Goal: Contribute content: Contribute content

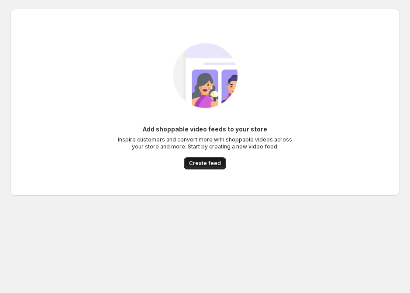
click at [194, 163] on span "Create feed" at bounding box center [205, 163] width 32 height 7
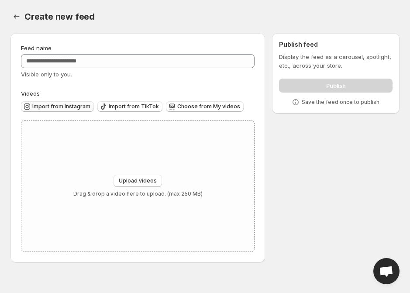
click at [82, 108] on span "Import from Instagram" at bounding box center [61, 106] width 58 height 7
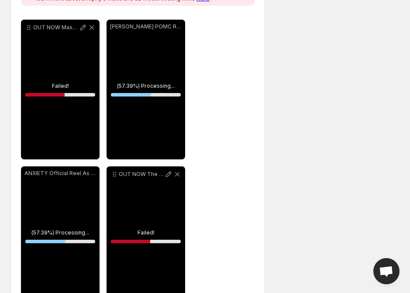
scroll to position [164, 0]
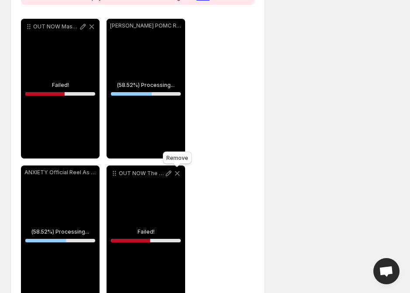
click at [179, 174] on icon at bounding box center [177, 173] width 9 height 9
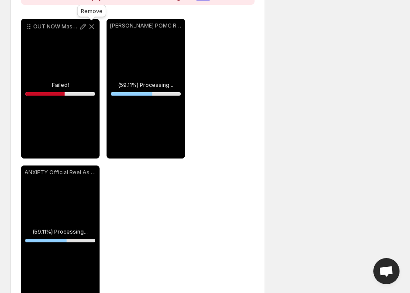
click at [91, 24] on icon at bounding box center [91, 26] width 9 height 9
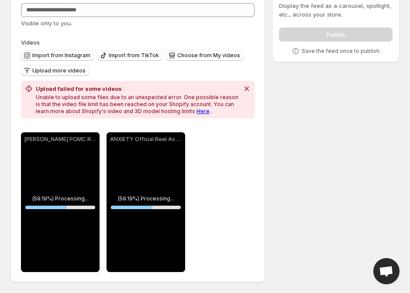
scroll to position [51, 0]
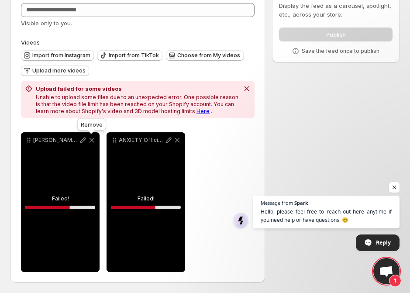
click at [95, 138] on icon at bounding box center [91, 140] width 9 height 9
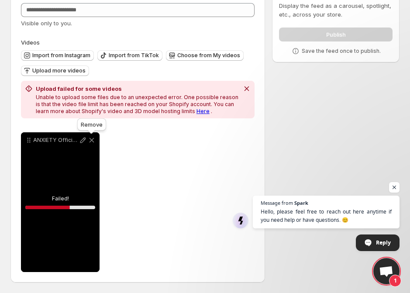
click at [94, 138] on icon at bounding box center [91, 140] width 9 height 9
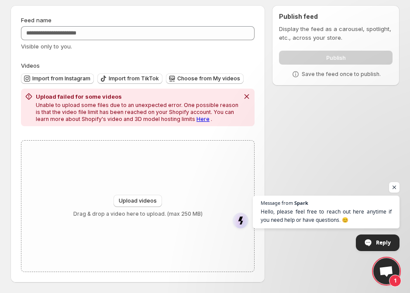
click at [196, 121] on link "Here" at bounding box center [202, 119] width 13 height 7
click at [175, 7] on div "Feed name Visible only to you. Videos Import from Instagram Import from TikTok …" at bounding box center [137, 143] width 254 height 277
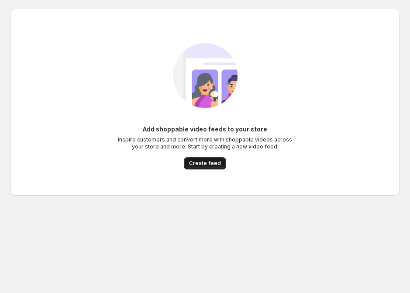
click at [205, 164] on span "Create feed" at bounding box center [205, 163] width 32 height 7
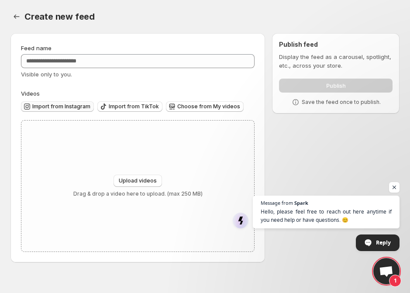
click at [78, 109] on span "Import from Instagram" at bounding box center [61, 106] width 58 height 7
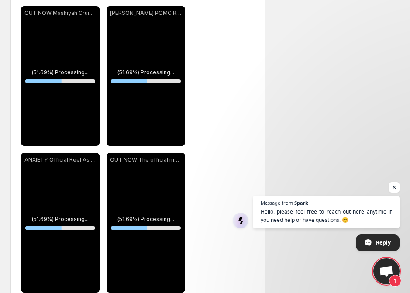
scroll to position [115, 0]
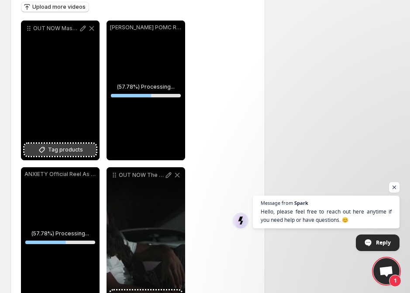
click at [60, 149] on span "Tag products" at bounding box center [65, 149] width 35 height 9
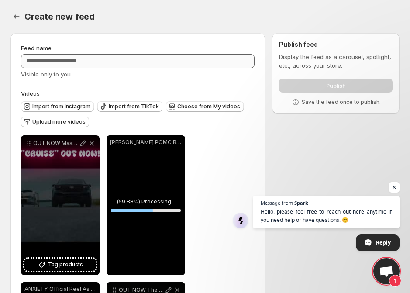
scroll to position [0, 0]
